Goal: Task Accomplishment & Management: Complete application form

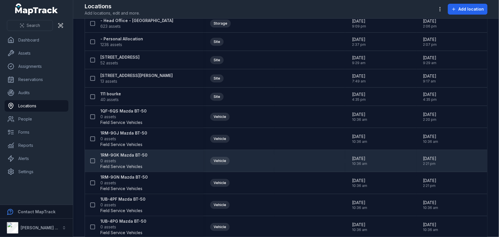
scroll to position [52, 0]
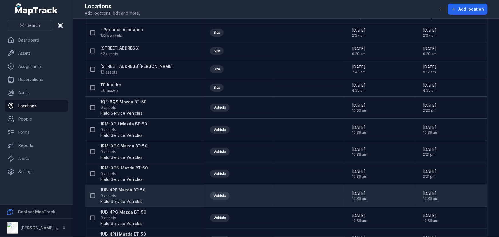
click at [130, 189] on strong "1UB-4PF Mazda BT-50" at bounding box center [122, 190] width 45 height 6
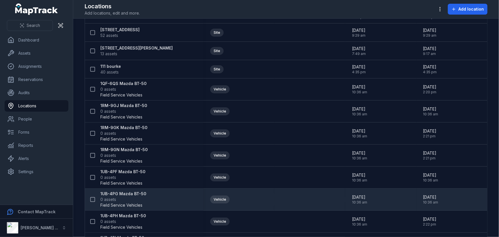
scroll to position [78, 0]
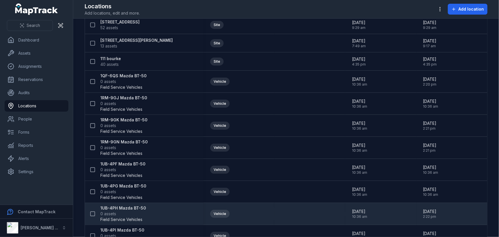
click at [125, 209] on strong "1UB-4PH Mazda BT-50" at bounding box center [123, 208] width 46 height 6
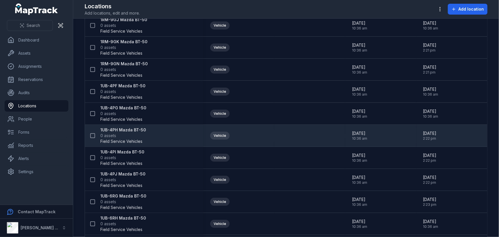
scroll to position [182, 0]
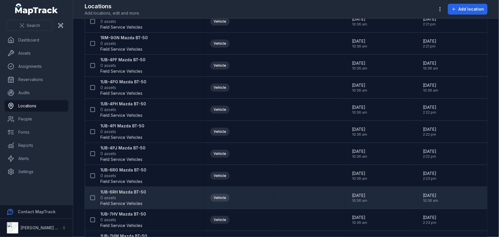
click at [129, 190] on strong "1UB-6RH Mazda BT-50" at bounding box center [123, 192] width 46 height 6
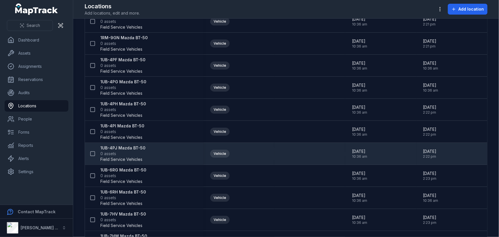
scroll to position [208, 0]
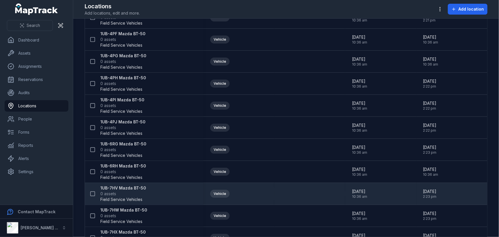
click at [116, 186] on strong "1UB-7HV Mazda BT-50" at bounding box center [123, 188] width 46 height 6
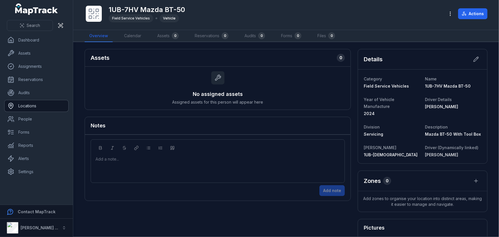
click at [31, 105] on link "Locations" at bounding box center [37, 105] width 64 height 11
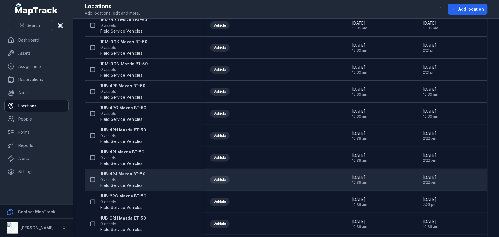
scroll to position [286, 0]
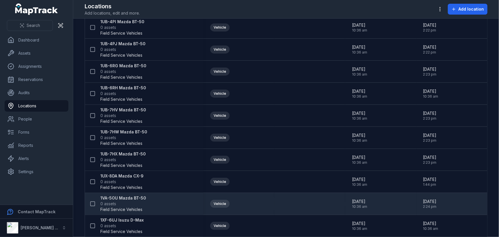
click at [138, 202] on span "0 assets" at bounding box center [123, 204] width 46 height 6
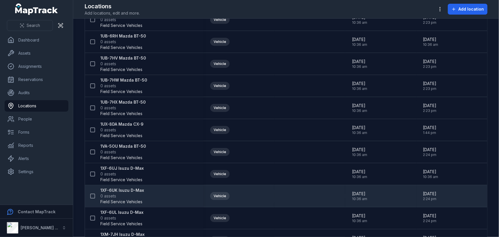
scroll to position [364, 0]
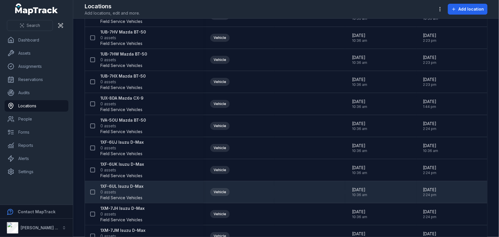
click at [120, 188] on strong "1XF-6UL Isuzu D-Max" at bounding box center [121, 186] width 43 height 6
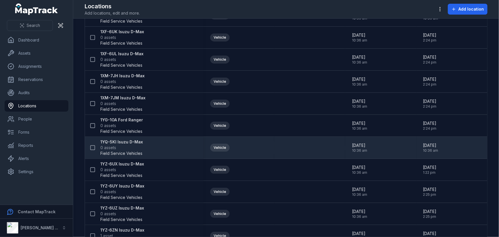
scroll to position [494, 0]
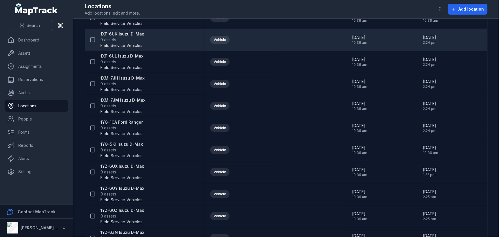
click at [129, 34] on strong "1XF-6UK Isuzu D-Max" at bounding box center [122, 34] width 44 height 6
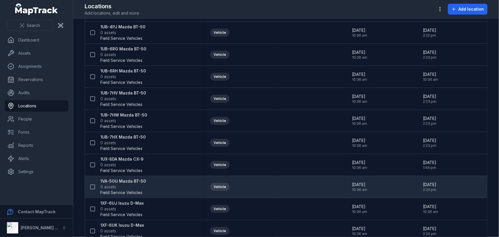
scroll to position [312, 0]
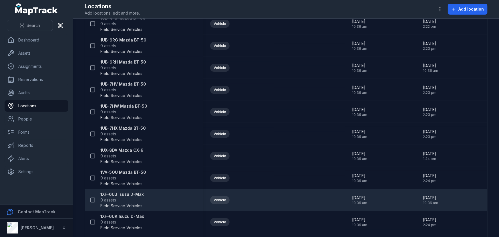
click at [129, 193] on strong "1XF-6UJ Isuzu D-Max" at bounding box center [122, 194] width 44 height 6
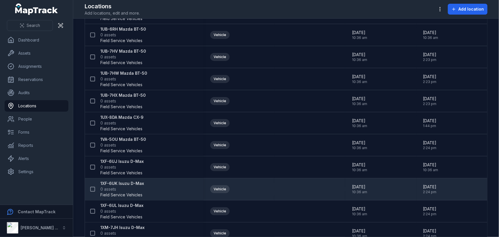
scroll to position [364, 0]
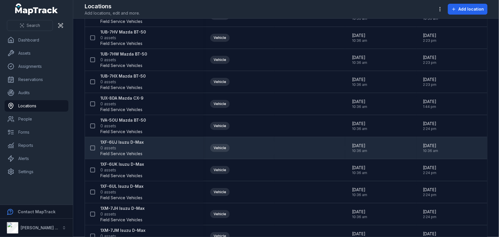
click at [120, 142] on strong "1XF-6UJ Isuzu D-Max" at bounding box center [122, 142] width 44 height 6
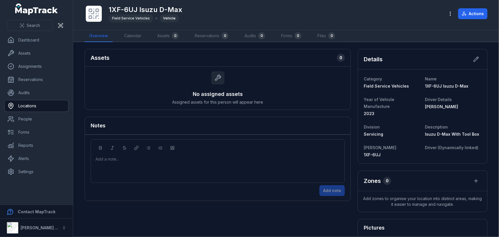
drag, startPoint x: 43, startPoint y: 105, endPoint x: 155, endPoint y: 132, distance: 115.1
click at [43, 105] on link "Locations" at bounding box center [37, 105] width 64 height 11
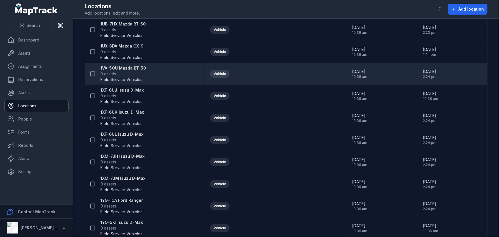
scroll to position [390, 0]
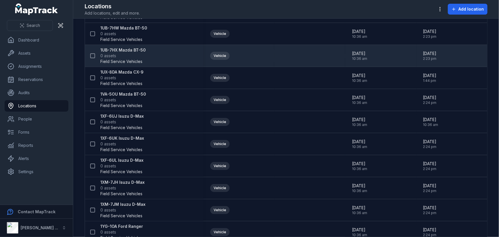
click at [117, 51] on strong "1UB-7HX Mazda BT-50" at bounding box center [123, 50] width 46 height 6
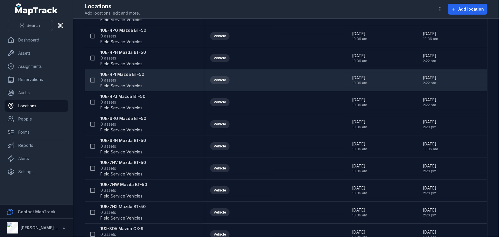
scroll to position [260, 0]
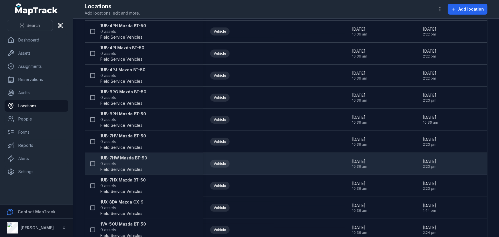
click at [130, 157] on strong "1UB-7HW Mazda BT-50" at bounding box center [123, 158] width 47 height 6
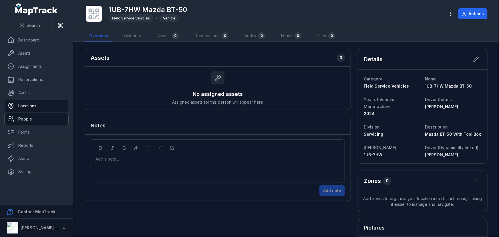
click at [31, 117] on link "People" at bounding box center [37, 118] width 64 height 11
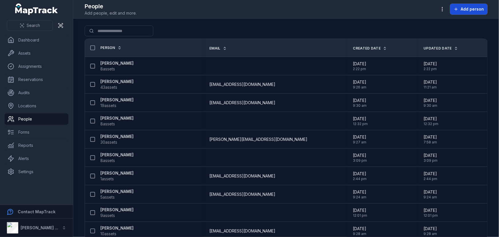
click at [480, 9] on span "Add person" at bounding box center [472, 9] width 23 height 6
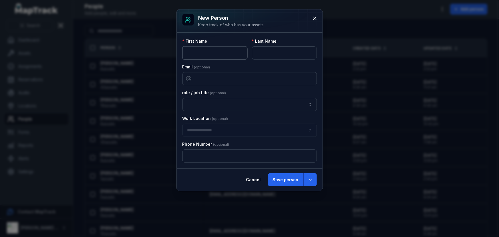
click at [188, 52] on input "text" at bounding box center [215, 52] width 65 height 13
type input "*******"
type input "********"
click at [204, 79] on input "email" at bounding box center [250, 78] width 135 height 13
type input "**********"
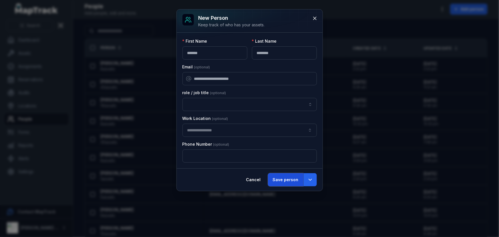
click at [281, 179] on button "Save person" at bounding box center [285, 179] width 35 height 13
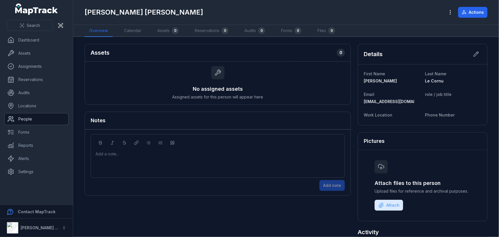
click at [26, 118] on link "People" at bounding box center [37, 118] width 64 height 11
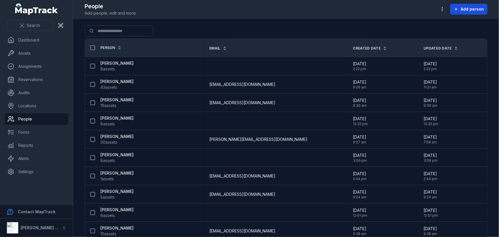
click at [465, 14] on div "People Add people, edit and more. Add person" at bounding box center [286, 9] width 403 height 14
click at [467, 11] on span "Add person" at bounding box center [472, 9] width 23 height 6
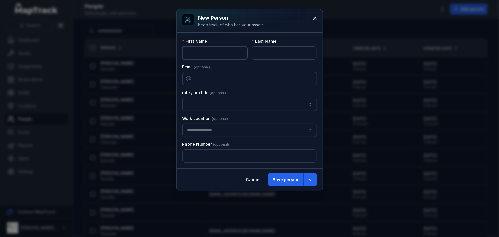
click at [222, 52] on input "text" at bounding box center [215, 52] width 65 height 13
type input "*******"
type input "******"
type input "**********"
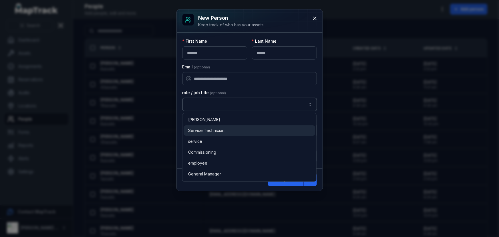
type input "**********"
click at [224, 129] on span "Service Technician" at bounding box center [206, 131] width 36 height 6
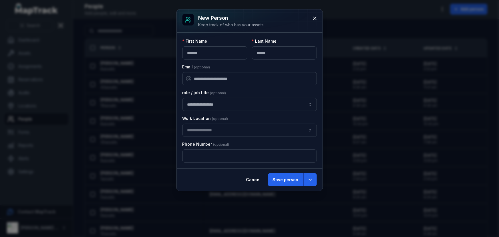
click at [255, 86] on div "**********" at bounding box center [250, 100] width 135 height 124
click at [209, 127] on button "button" at bounding box center [250, 130] width 135 height 13
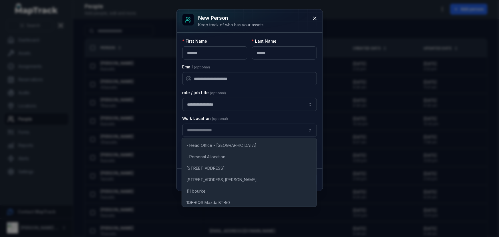
click at [236, 117] on div "Work Location" at bounding box center [250, 119] width 135 height 6
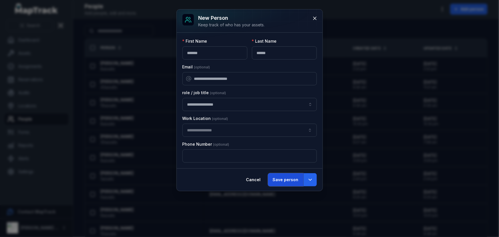
click at [286, 178] on button "Save person" at bounding box center [285, 179] width 35 height 13
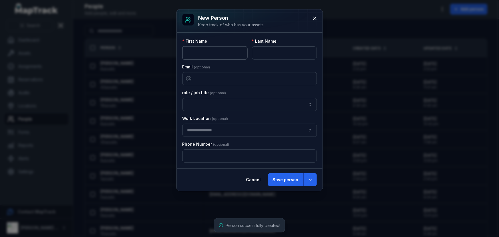
click at [195, 50] on input "text" at bounding box center [215, 52] width 65 height 13
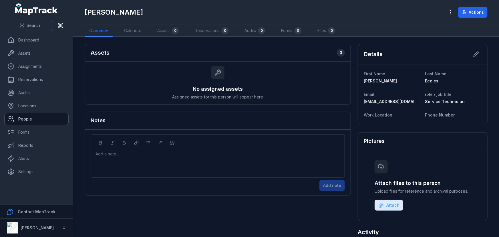
click at [23, 119] on link "People" at bounding box center [37, 118] width 64 height 11
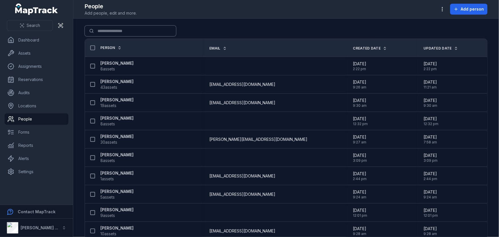
click at [120, 29] on input "Search for people" at bounding box center [131, 30] width 92 height 11
type input "*"
type input "*******"
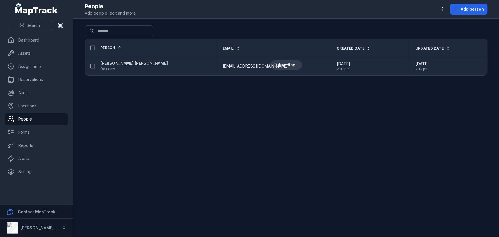
click at [139, 65] on div "[PERSON_NAME] [PERSON_NAME] 0 assets" at bounding box center [148, 65] width 122 height 11
click at [423, 62] on span "[DATE]" at bounding box center [422, 64] width 13 height 6
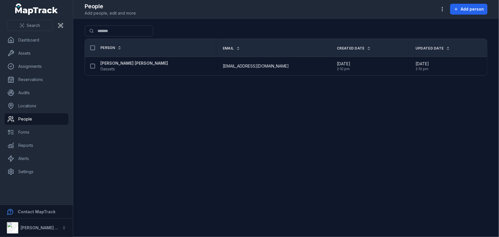
click at [235, 94] on main "Search for people ******* Person Email Created Date Updated Date [PERSON_NAME] …" at bounding box center [286, 128] width 426 height 218
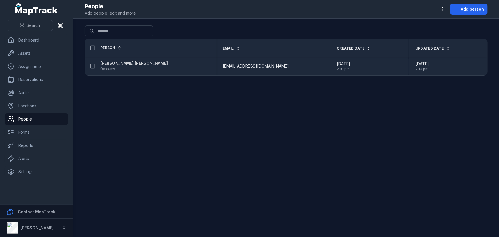
click at [116, 64] on strong "[PERSON_NAME] [PERSON_NAME]" at bounding box center [134, 63] width 68 height 6
click at [243, 68] on span "[EMAIL_ADDRESS][DOMAIN_NAME]" at bounding box center [256, 66] width 66 height 6
click at [96, 65] on button at bounding box center [92, 66] width 11 height 11
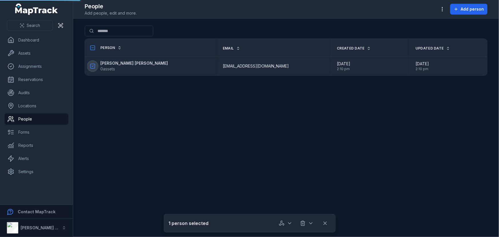
click at [91, 65] on icon at bounding box center [93, 66] width 6 height 6
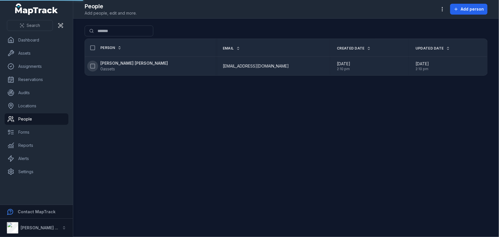
click at [183, 66] on div "[PERSON_NAME] [PERSON_NAME] 0 assets" at bounding box center [148, 65] width 122 height 11
click at [182, 66] on div "[PERSON_NAME] [PERSON_NAME] 0 assets" at bounding box center [148, 65] width 122 height 11
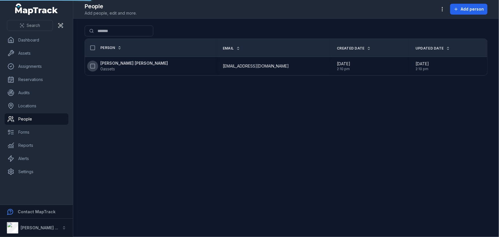
click at [108, 62] on strong "[PERSON_NAME] [PERSON_NAME]" at bounding box center [134, 63] width 68 height 6
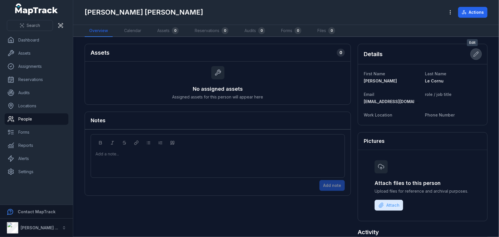
click at [474, 54] on icon at bounding box center [476, 54] width 5 height 5
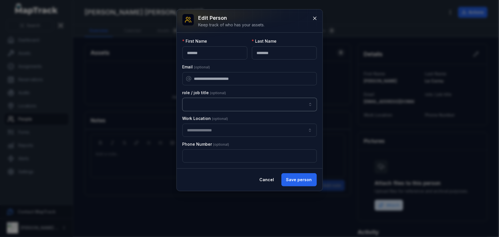
click at [200, 103] on input "person-edit:cf[9d0596ec-b45f-4a56-8562-a618bb02ca7a]-label" at bounding box center [250, 104] width 135 height 13
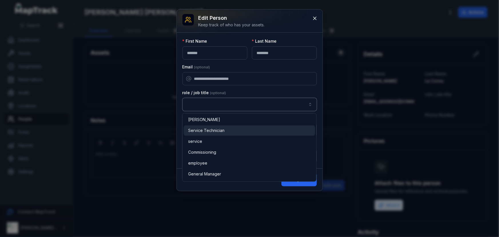
type input "**********"
click at [198, 128] on span "Service Technician" at bounding box center [206, 131] width 36 height 6
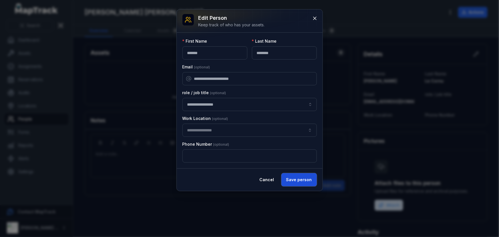
click at [303, 181] on button "Save person" at bounding box center [299, 179] width 35 height 13
